Goal: Information Seeking & Learning: Check status

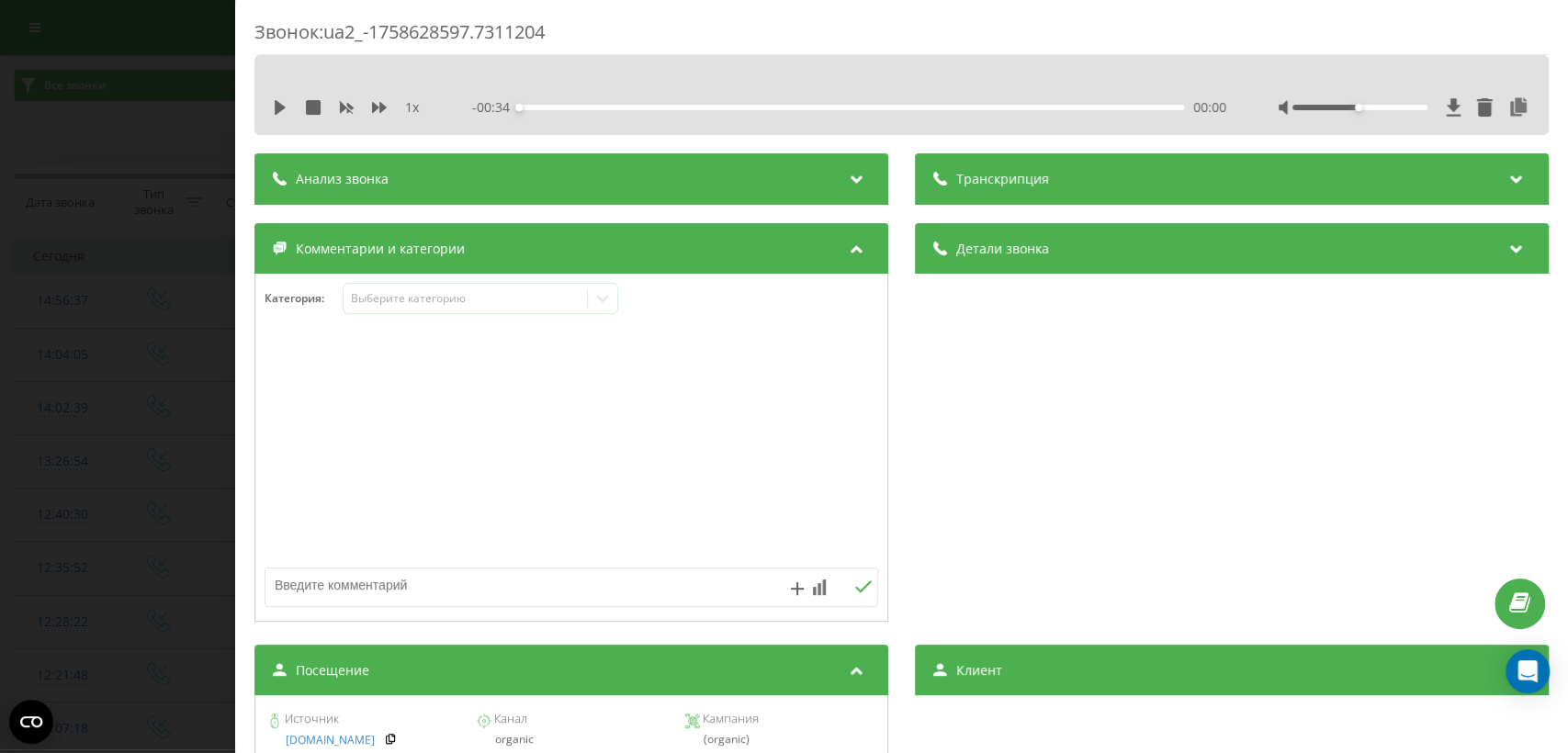
scroll to position [299, 0]
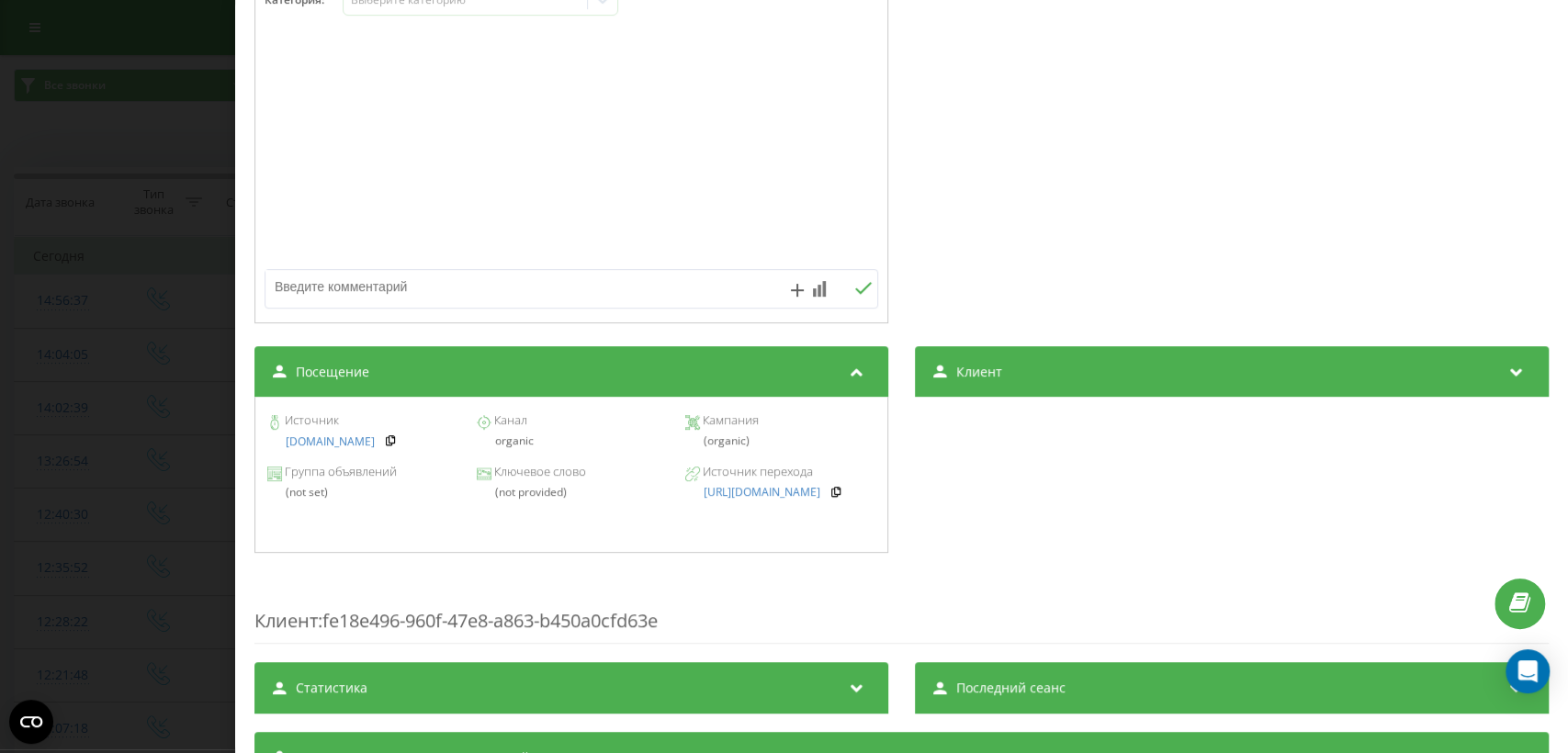
click at [70, 477] on div "Звонок : ua2_-1758628597.7311204 1 x - 00:34 00:00 00:00 Транскрипция Для анали…" at bounding box center [784, 376] width 1568 height 753
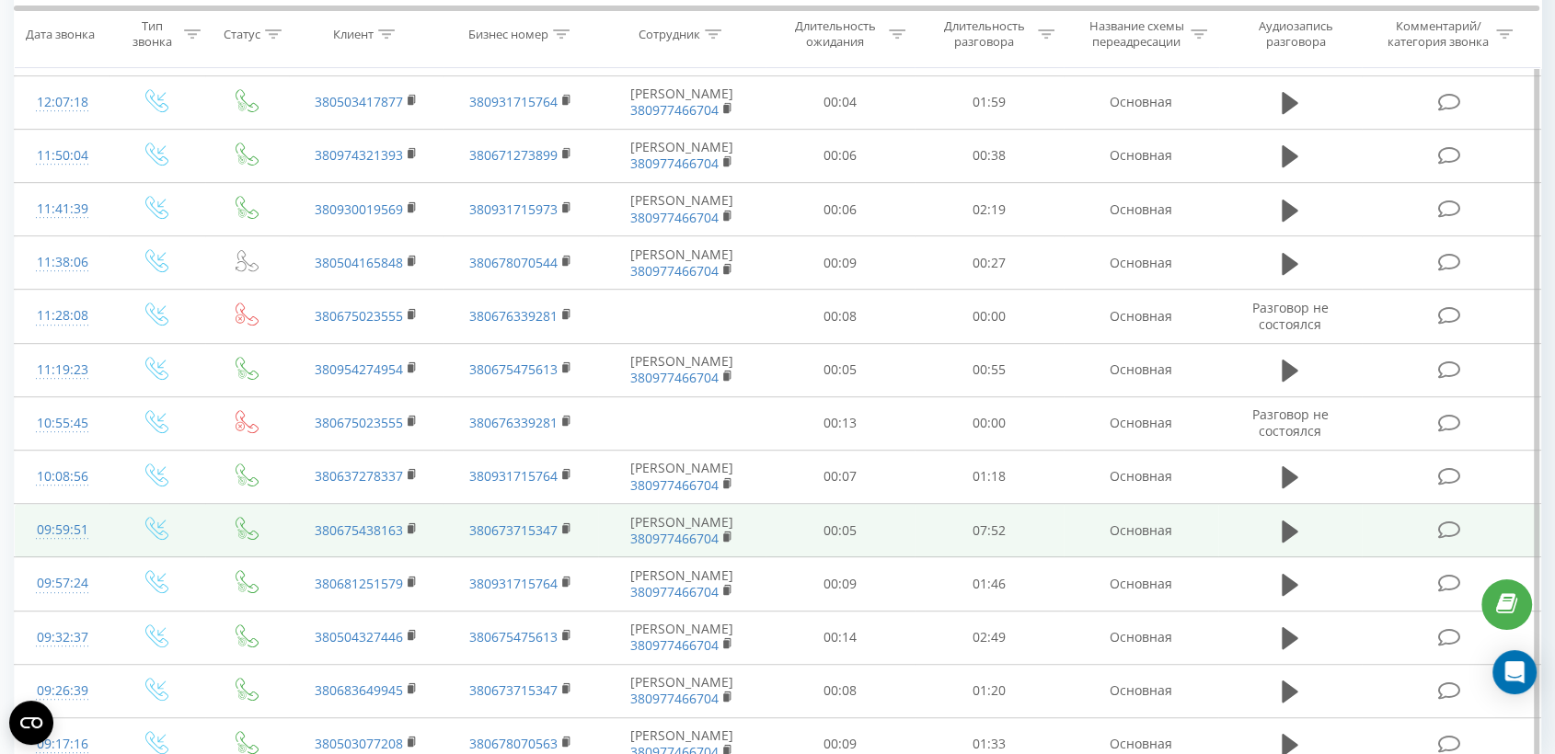
scroll to position [926, 0]
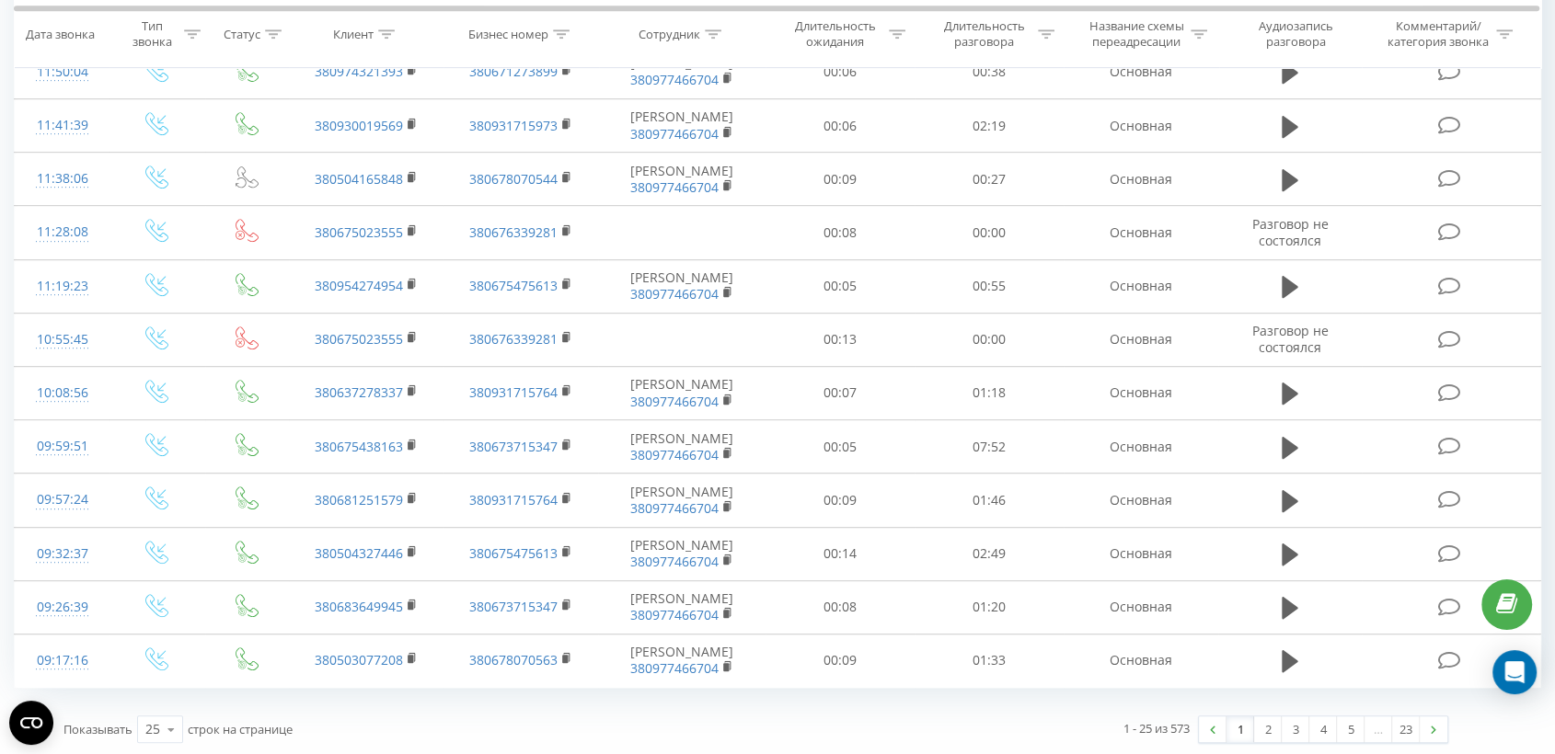
click at [1239, 733] on link "1" at bounding box center [1240, 730] width 28 height 26
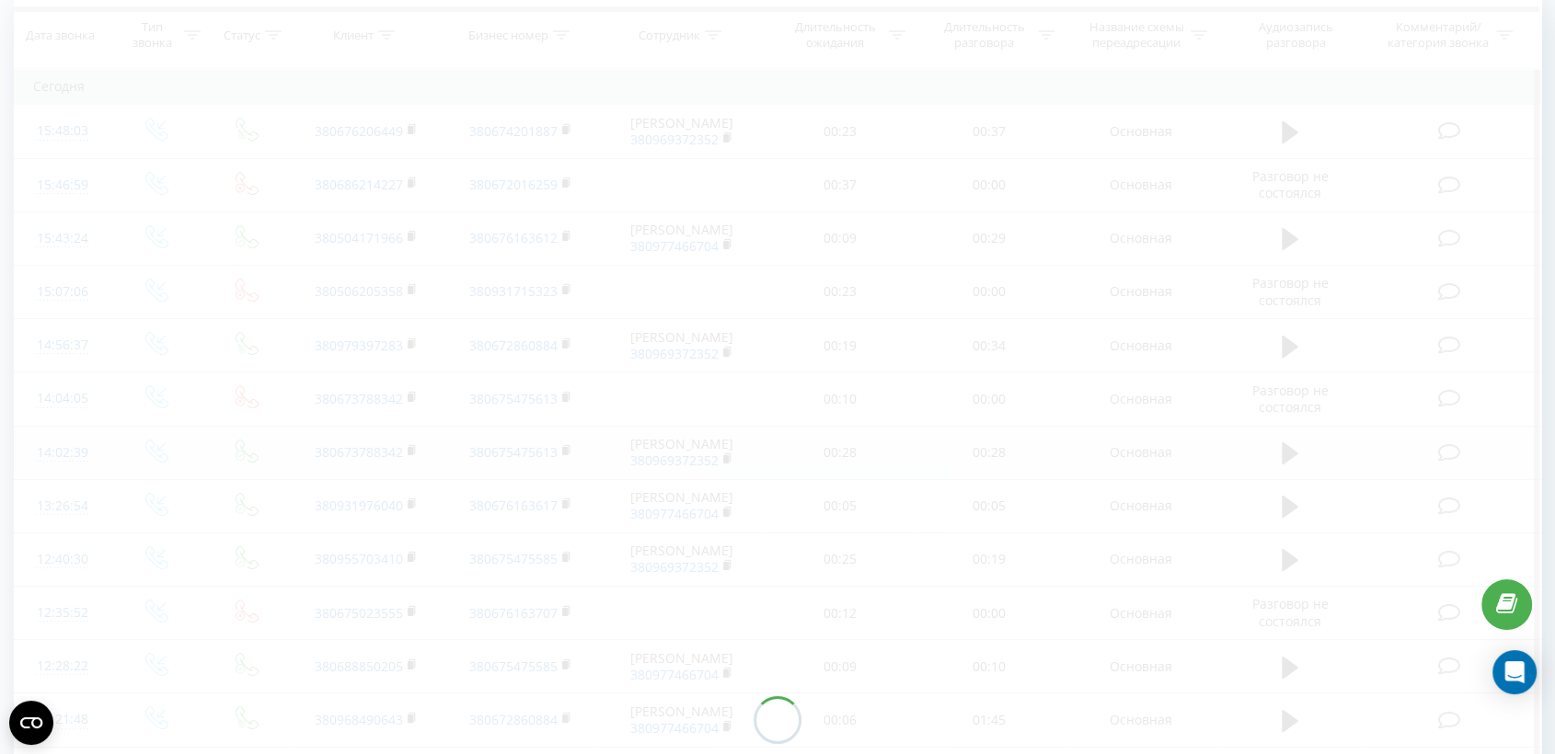
scroll to position [121, 0]
